Goal: Check status

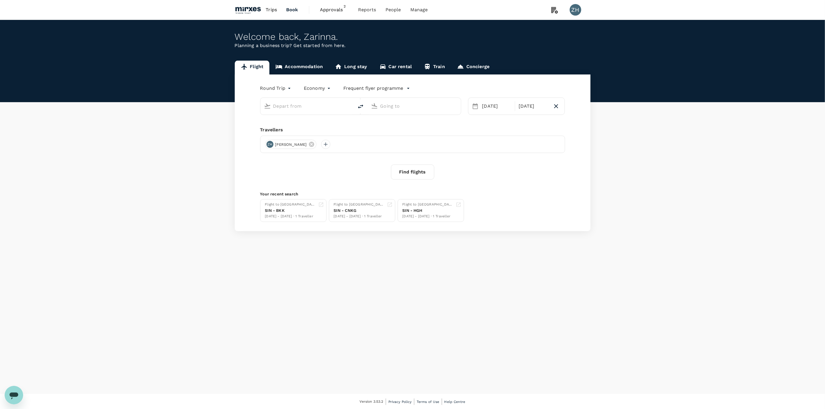
type input "Singapore Changi (SIN)"
type input "Suvarnabhumi Intl (BKK)"
click at [333, 10] on span "Approvals" at bounding box center [334, 9] width 29 height 7
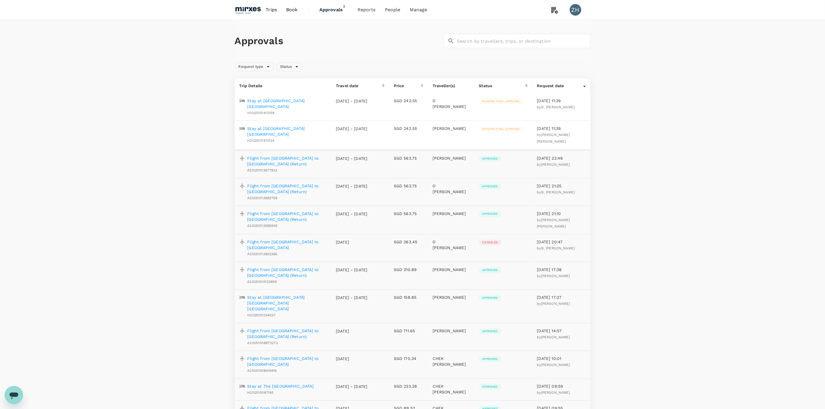
click at [292, 100] on p "Stay at Le Meridien Putrajaya" at bounding box center [286, 104] width 79 height 12
